Goal: Transaction & Acquisition: Register for event/course

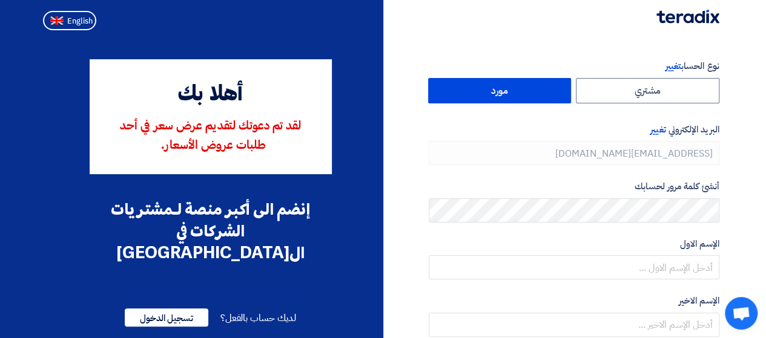
type input "[PHONE_NUMBER]"
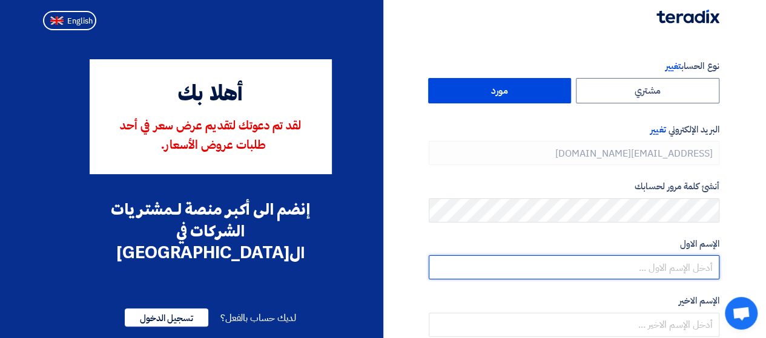
click at [683, 269] on input "text" at bounding box center [574, 267] width 291 height 24
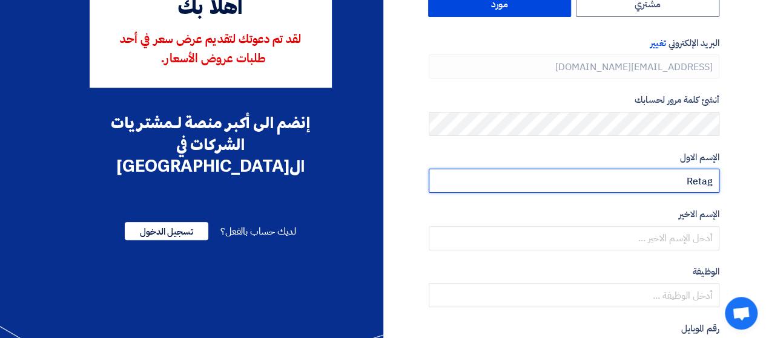
scroll to position [151, 0]
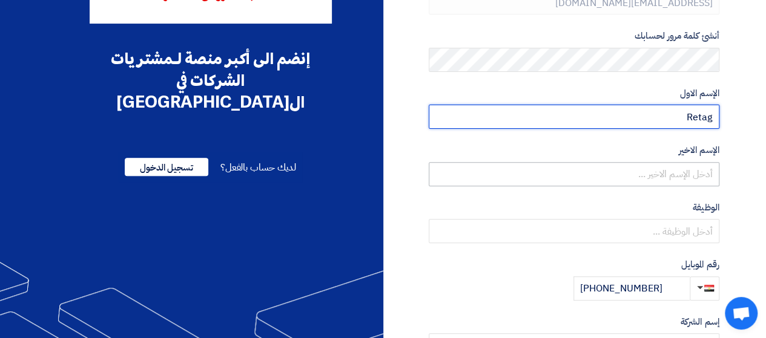
type input "Retag"
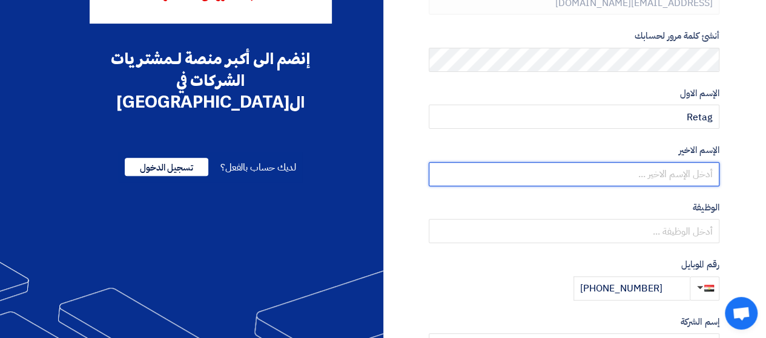
click at [708, 164] on input "text" at bounding box center [574, 174] width 291 height 24
type input "Mostafa"
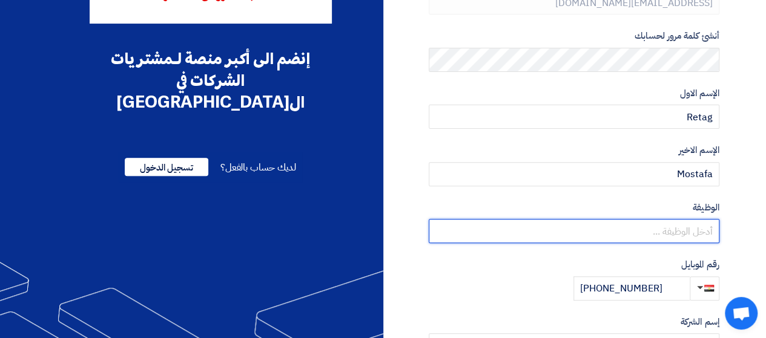
click at [707, 228] on input "text" at bounding box center [574, 231] width 291 height 24
click at [703, 229] on input "Exceutive" at bounding box center [574, 231] width 291 height 24
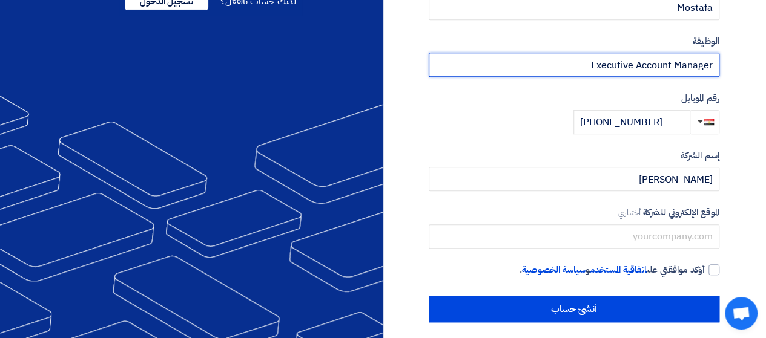
scroll to position [325, 0]
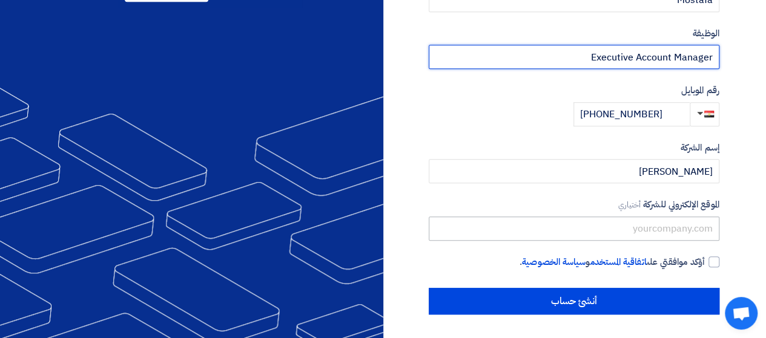
type input "Executive Account Manager"
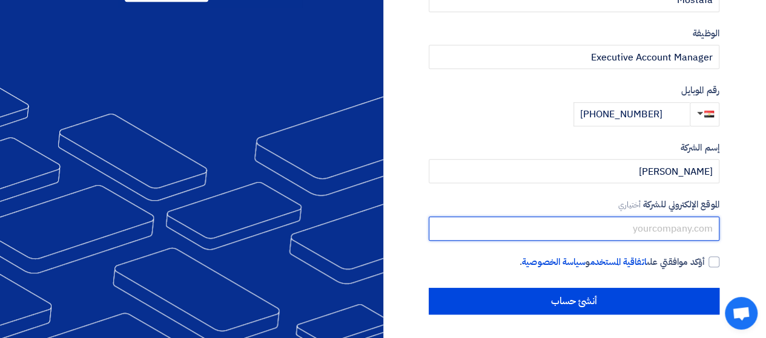
click at [700, 233] on input "text" at bounding box center [574, 229] width 291 height 24
paste input "[DOMAIN_NAME]"
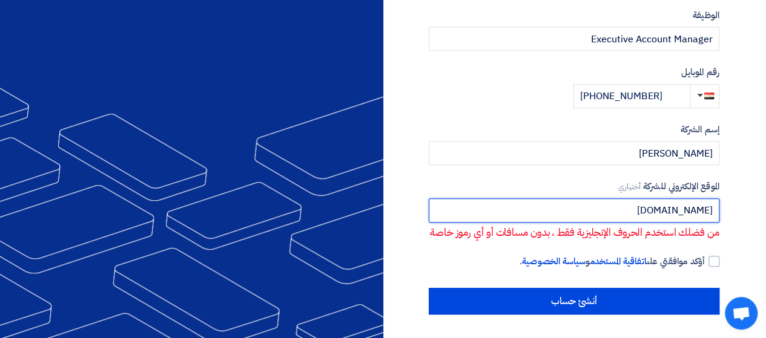
scroll to position [358, 0]
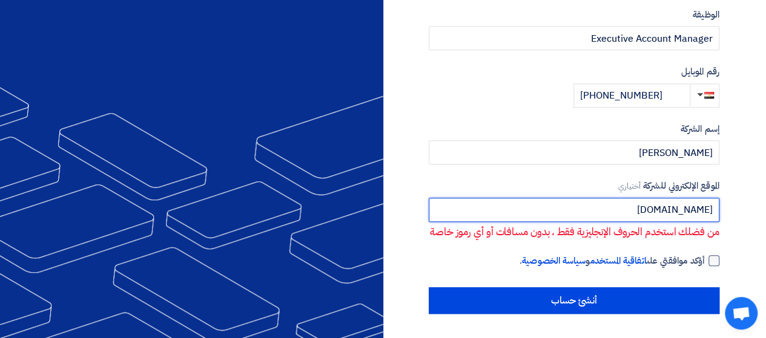
type input "[DOMAIN_NAME]"
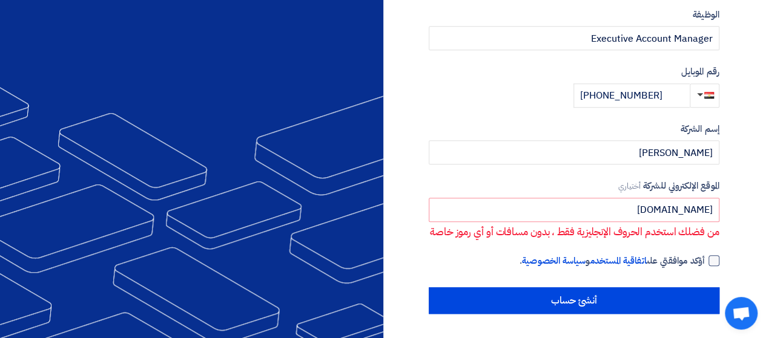
click at [714, 263] on div at bounding box center [713, 260] width 11 height 11
click at [705, 263] on input "أؤكد موافقتي على اتفاقية المستخدم و سياسة الخصوصية ." at bounding box center [559, 266] width 291 height 24
checkbox input "true"
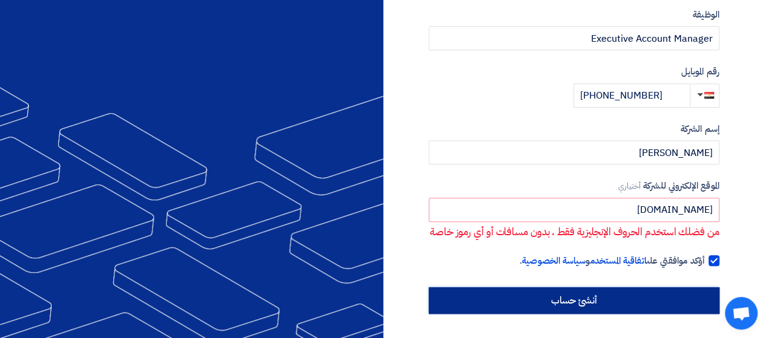
click at [674, 298] on input "أنشئ حساب" at bounding box center [574, 301] width 291 height 27
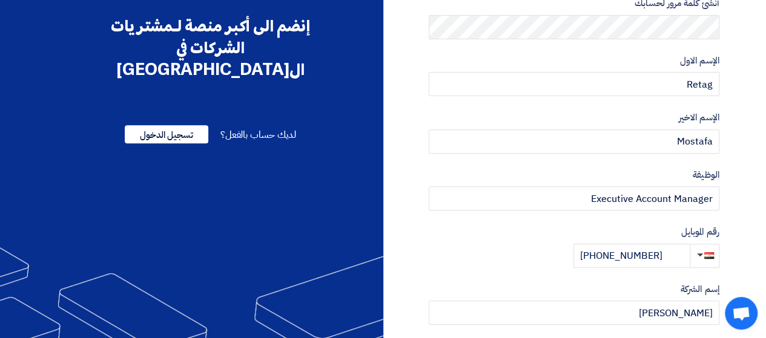
scroll to position [180, 0]
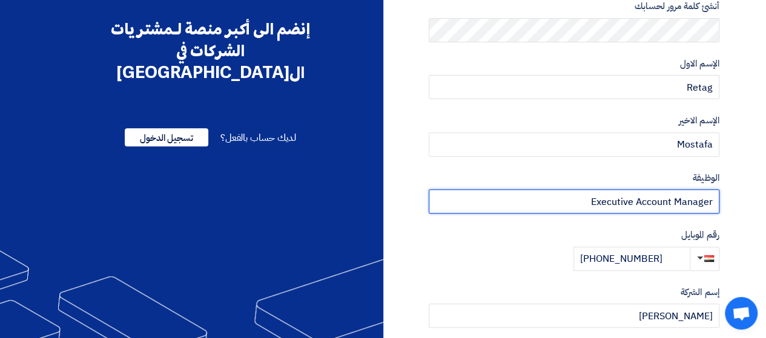
click at [638, 198] on input "Executive Account Manager" at bounding box center [574, 201] width 291 height 24
click at [674, 200] on input "ExecutiveAccount Manager" at bounding box center [574, 201] width 291 height 24
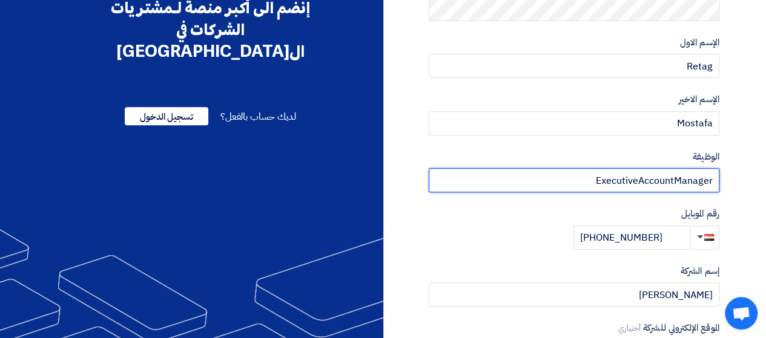
scroll to position [358, 0]
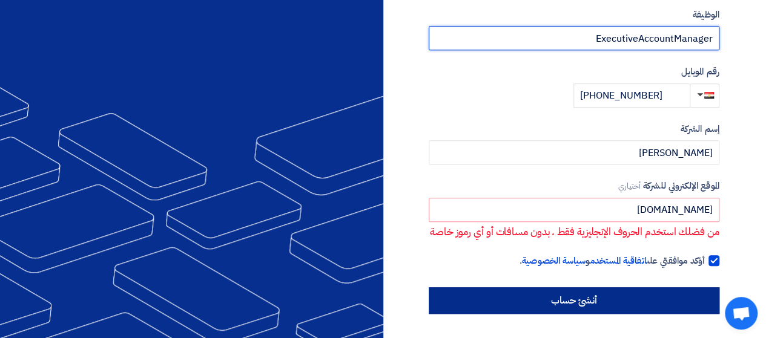
type input "ExecutiveAccountManager"
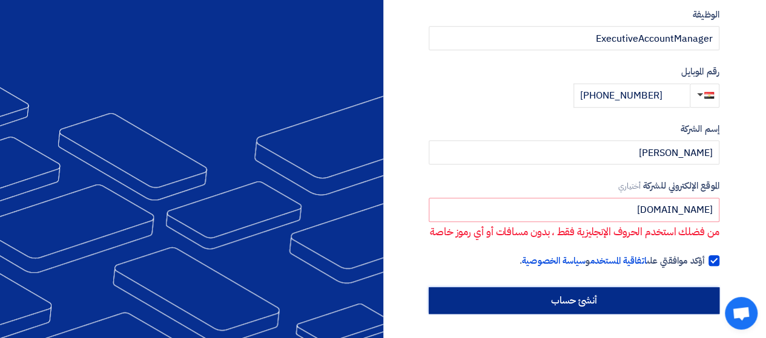
click at [638, 307] on input "أنشئ حساب" at bounding box center [574, 301] width 291 height 27
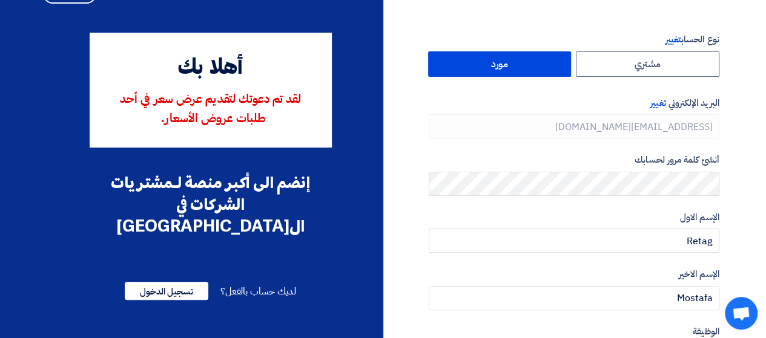
scroll to position [28, 0]
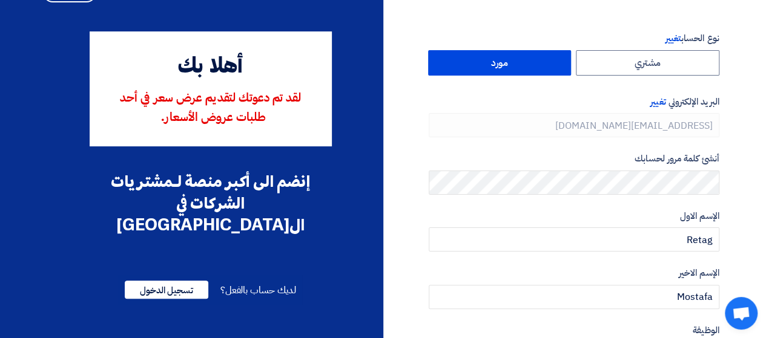
click at [525, 62] on label "مورد" at bounding box center [499, 62] width 143 height 25
click at [525, 62] on input "مورد" at bounding box center [500, 63] width 142 height 24
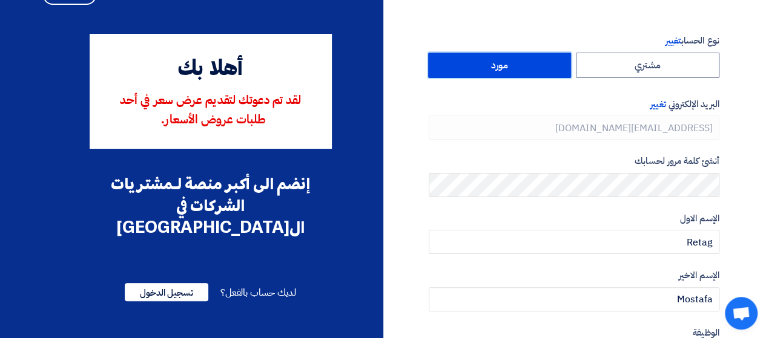
scroll to position [0, 0]
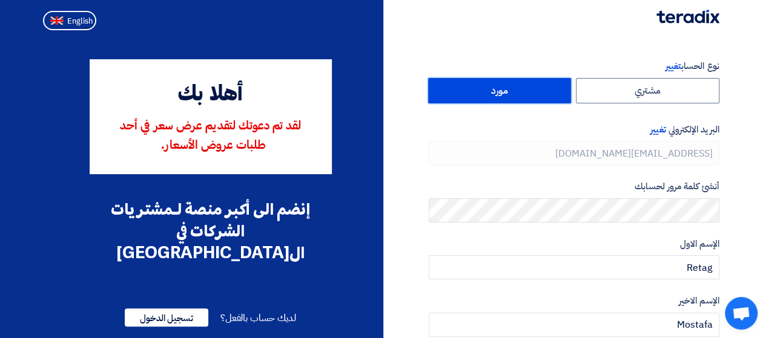
click at [555, 87] on label "مورد" at bounding box center [499, 90] width 143 height 25
click at [555, 87] on input "مورد" at bounding box center [500, 91] width 142 height 24
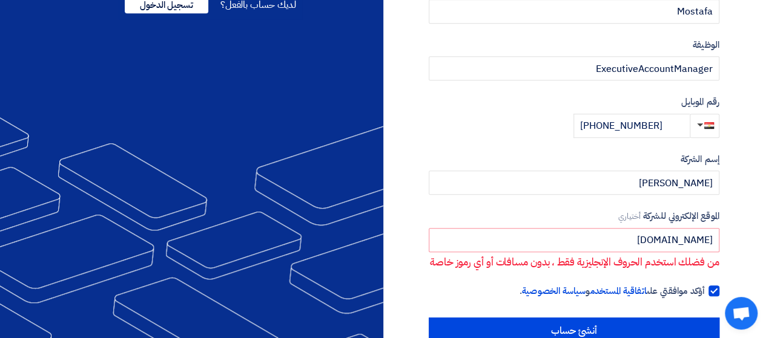
scroll to position [358, 0]
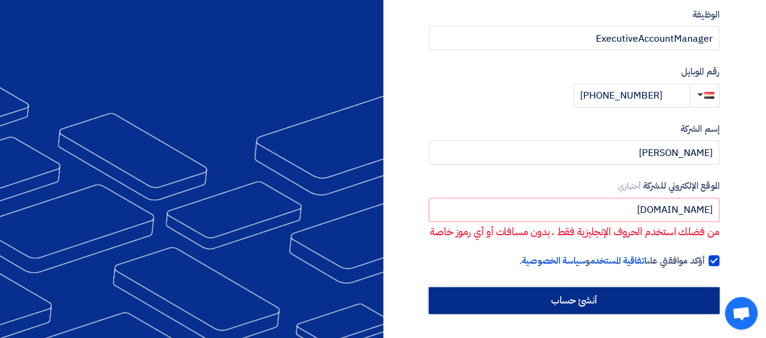
click at [677, 300] on input "أنشئ حساب" at bounding box center [574, 301] width 291 height 27
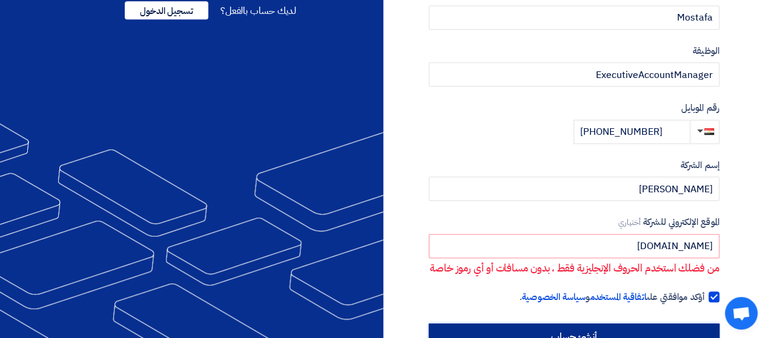
scroll to position [310, 0]
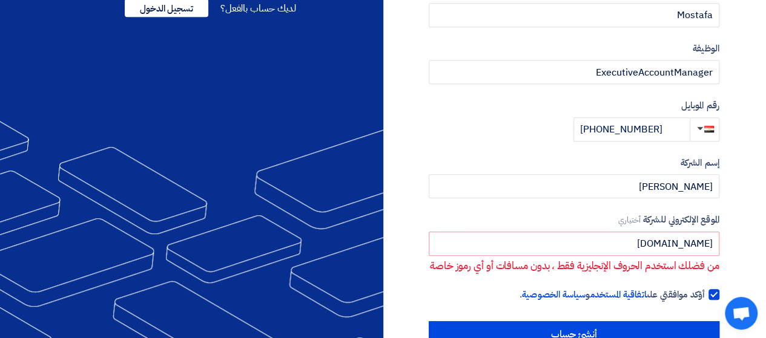
click at [539, 265] on p "من فضلك استخدم الحروف الإنجليزية فقط ، بدون مسافات أو أي رموز خاصة" at bounding box center [574, 267] width 290 height 16
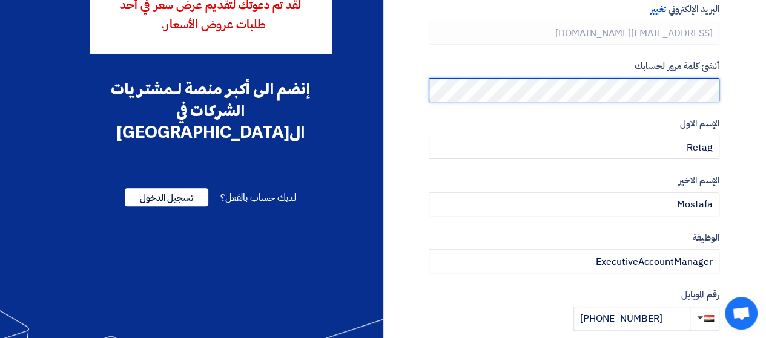
scroll to position [358, 0]
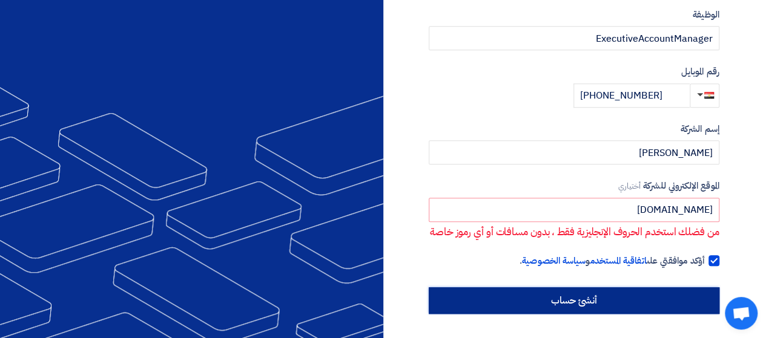
click at [632, 296] on input "أنشئ حساب" at bounding box center [574, 301] width 291 height 27
click at [609, 305] on input "أنشئ حساب" at bounding box center [574, 301] width 291 height 27
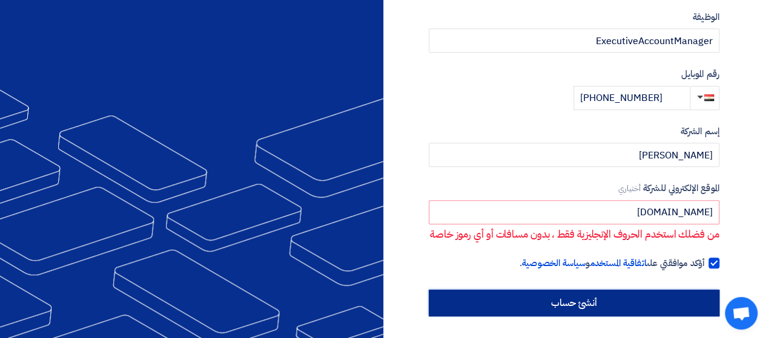
scroll to position [341, 0]
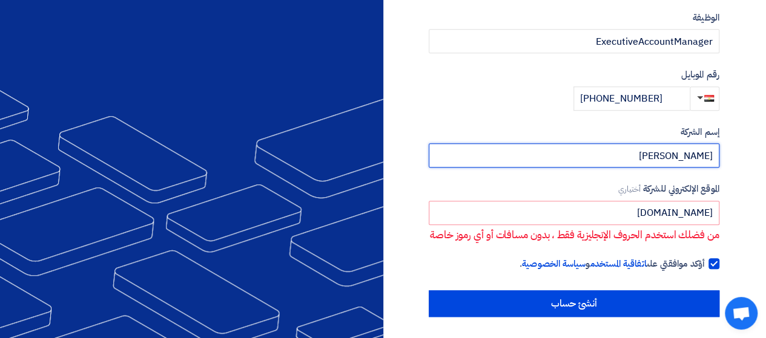
click at [690, 156] on input "[PERSON_NAME]" at bounding box center [574, 155] width 291 height 24
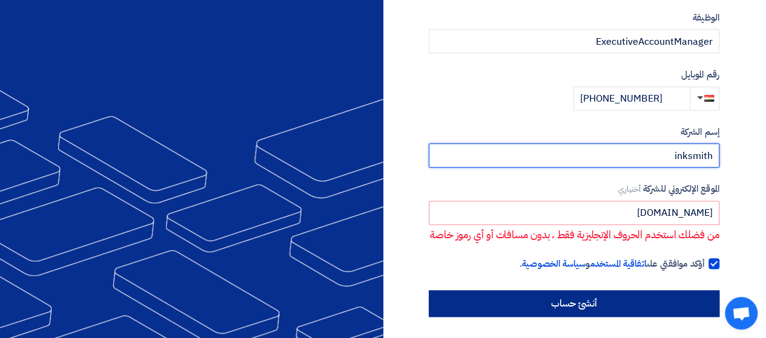
type input "inksmith"
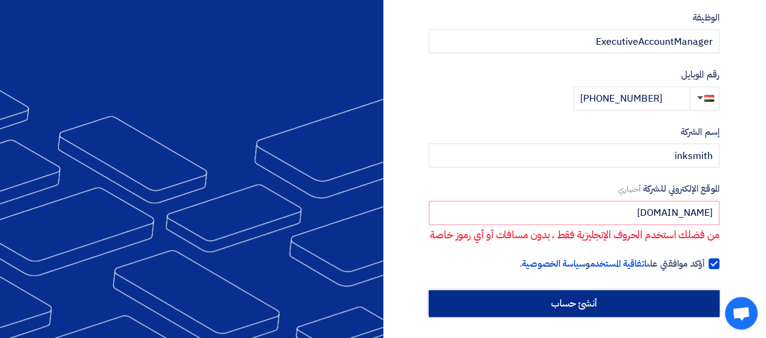
click at [664, 314] on input "أنشئ حساب" at bounding box center [574, 304] width 291 height 27
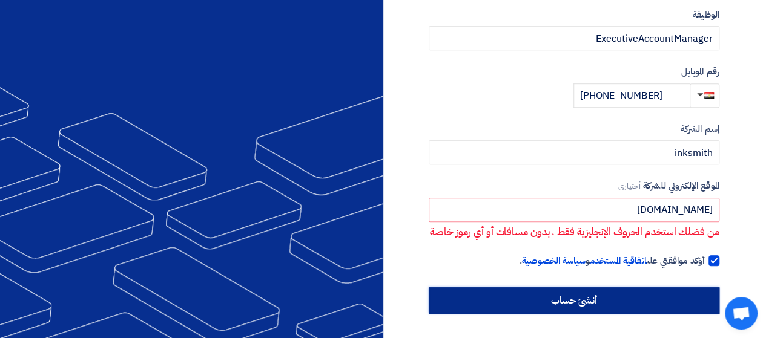
scroll to position [358, 0]
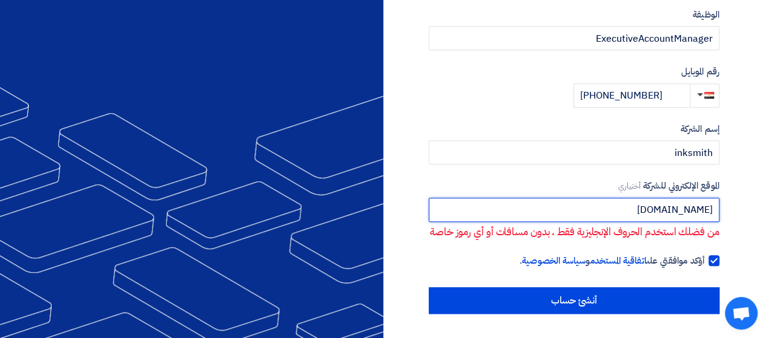
click at [713, 198] on input "[DOMAIN_NAME]" at bounding box center [574, 210] width 291 height 24
click at [701, 198] on input "[DOMAIN_NAME]" at bounding box center [574, 210] width 291 height 24
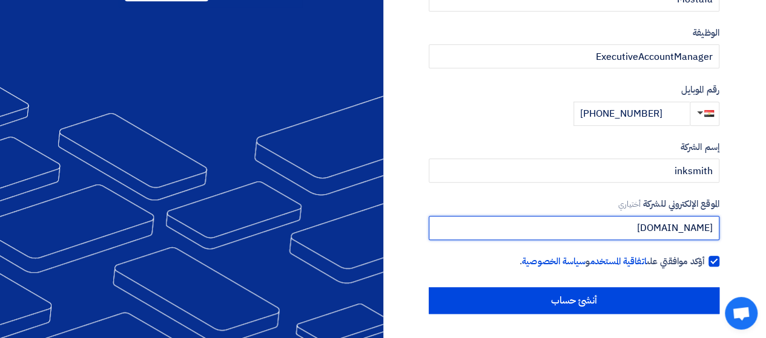
scroll to position [325, 0]
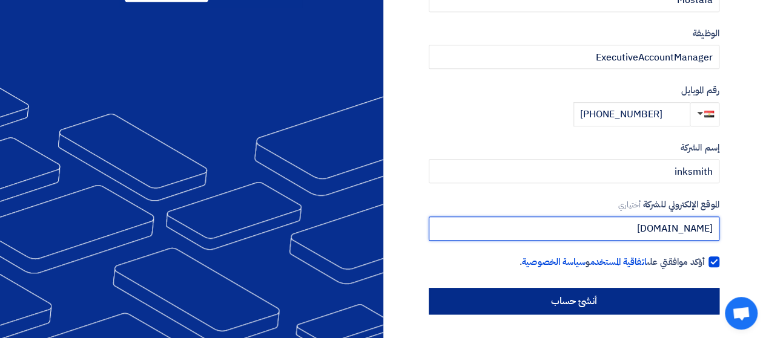
type input "[DOMAIN_NAME]"
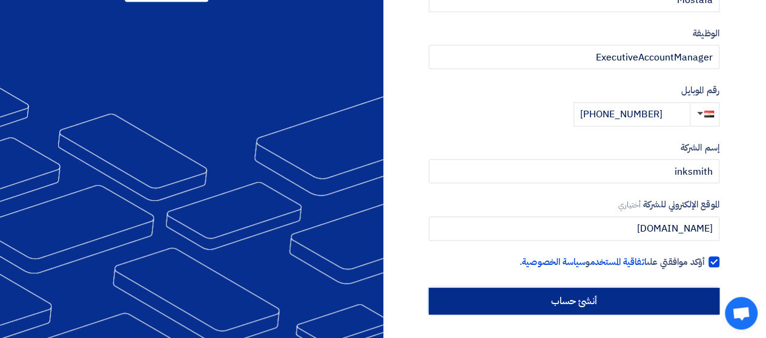
click at [588, 297] on input "أنشئ حساب" at bounding box center [574, 301] width 291 height 27
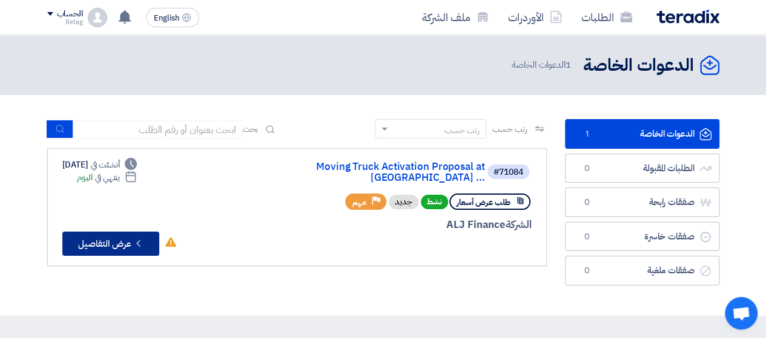
click at [119, 234] on button "Check details عرض التفاصيل" at bounding box center [110, 244] width 97 height 24
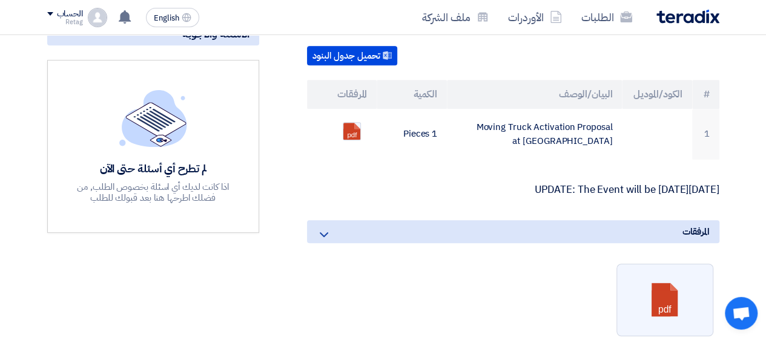
scroll to position [274, 0]
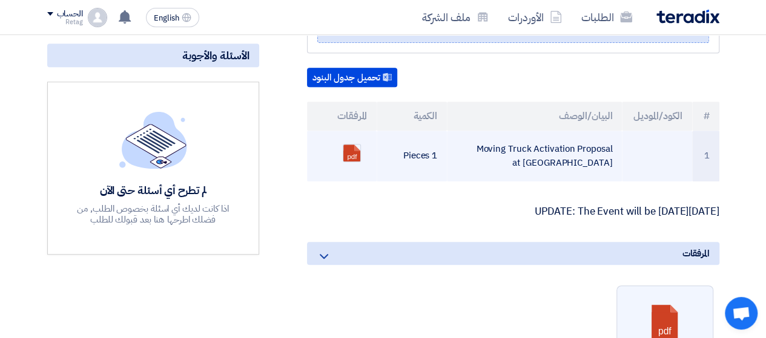
click at [428, 141] on td "1 Pieces" at bounding box center [412, 156] width 70 height 51
click at [343, 145] on link at bounding box center [391, 181] width 97 height 73
